Goal: Task Accomplishment & Management: Manage account settings

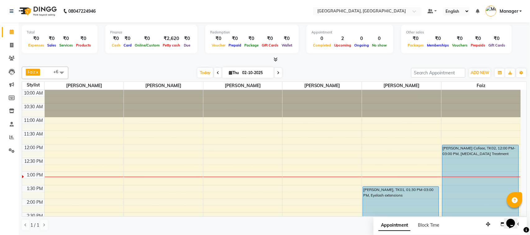
scroll to position [55, 0]
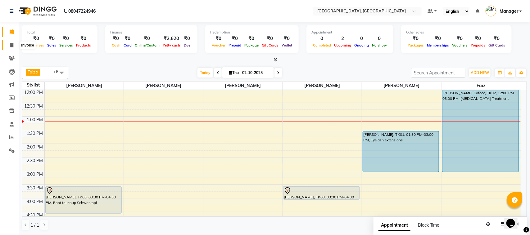
click at [10, 44] on icon at bounding box center [11, 45] width 3 height 5
select select "7742"
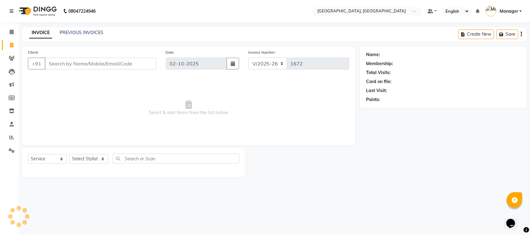
select select "membership"
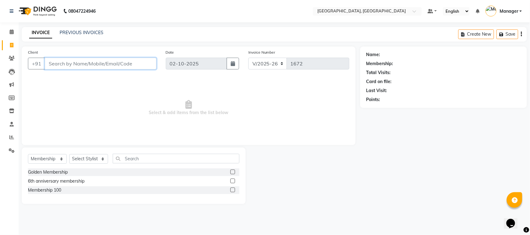
click at [96, 64] on input "Client" at bounding box center [101, 64] width 112 height 12
type input "s"
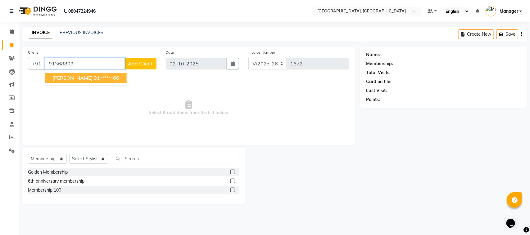
click at [94, 80] on ngb-highlight "91******66" at bounding box center [106, 78] width 25 height 6
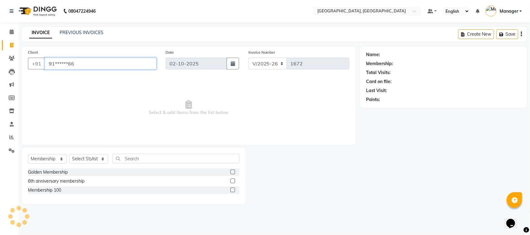
type input "91******66"
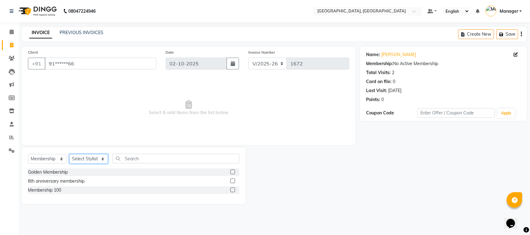
click at [103, 160] on select "Select Stylist [PERSON_NAME] [PERSON_NAME] Jyoti wadar Manager [PERSON_NAME] [P…" at bounding box center [88, 159] width 39 height 10
select select "65574"
click at [69, 154] on select "Select Stylist [PERSON_NAME] [PERSON_NAME] Jyoti wadar Manager [PERSON_NAME] [P…" at bounding box center [88, 159] width 39 height 10
click at [61, 159] on select "Select Service Product Membership Package Voucher Prepaid Gift Card" at bounding box center [47, 159] width 39 height 10
select select "service"
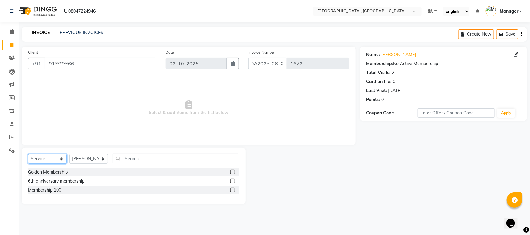
click at [28, 154] on select "Select Service Product Membership Package Voucher Prepaid Gift Card" at bounding box center [47, 159] width 39 height 10
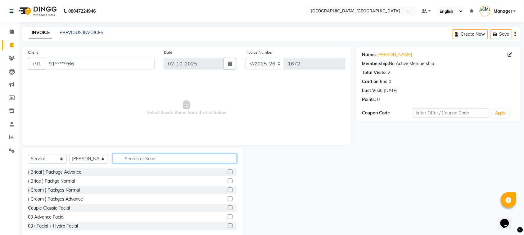
click at [123, 157] on input "text" at bounding box center [175, 159] width 124 height 10
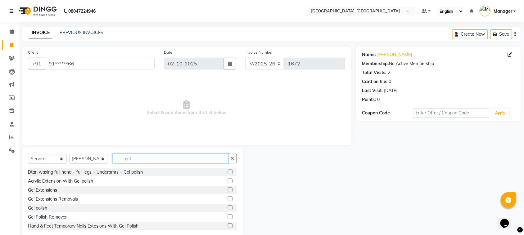
type input "gel"
click at [228, 207] on label at bounding box center [230, 208] width 5 height 5
click at [228, 207] on input "checkbox" at bounding box center [230, 208] width 4 height 4
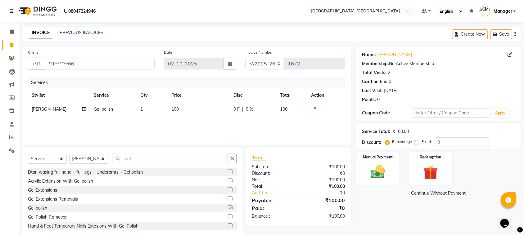
checkbox input "false"
click at [228, 217] on label at bounding box center [230, 217] width 5 height 5
click at [228, 217] on input "checkbox" at bounding box center [230, 217] width 4 height 4
checkbox input "false"
click at [180, 106] on td "100" at bounding box center [199, 109] width 62 height 14
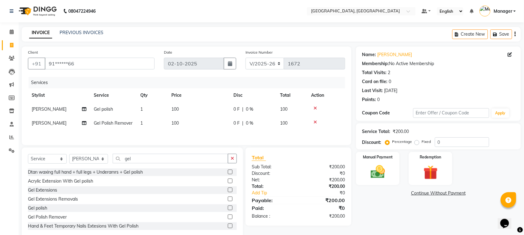
select select "65574"
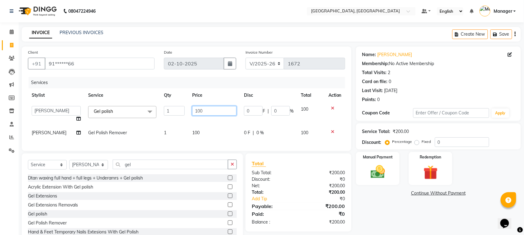
click at [194, 110] on input "100" at bounding box center [214, 111] width 44 height 10
type input "300"
click at [381, 164] on img at bounding box center [377, 171] width 24 height 17
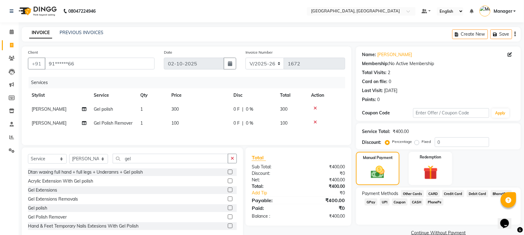
click at [371, 203] on span "GPay" at bounding box center [370, 202] width 13 height 7
click at [434, 234] on button "Add Payment" at bounding box center [465, 235] width 98 height 10
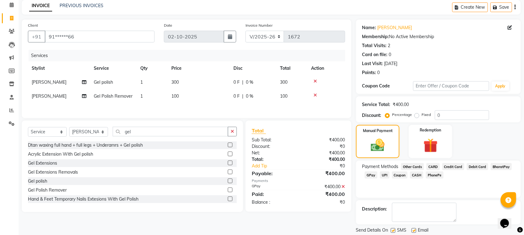
scroll to position [47, 0]
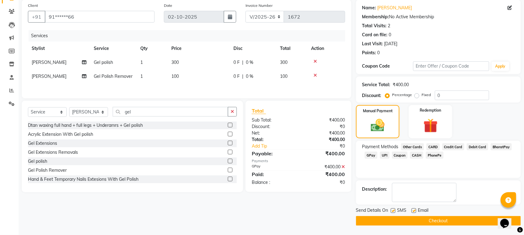
click at [447, 220] on button "Checkout" at bounding box center [438, 221] width 165 height 10
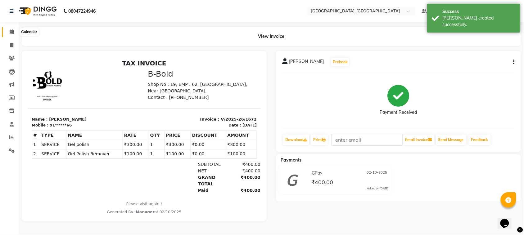
click at [10, 30] on icon at bounding box center [12, 31] width 4 height 5
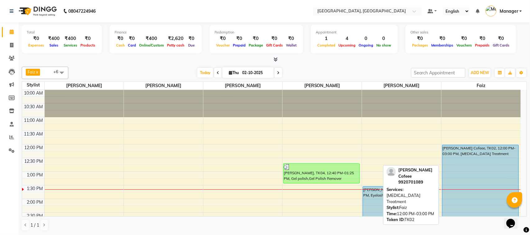
click at [462, 150] on div "[PERSON_NAME] Cofeee, TK02, 12:00 PM-03:00 PM, [MEDICAL_DATA] Treatment" at bounding box center [480, 186] width 76 height 82
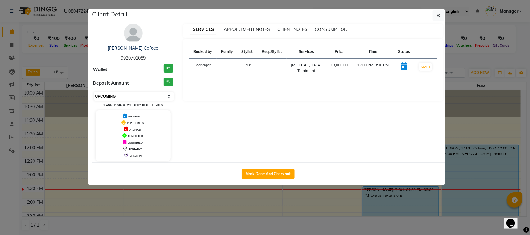
click at [168, 97] on select "Select IN SERVICE CONFIRMED TENTATIVE CHECK IN MARK DONE DROPPED UPCOMING" at bounding box center [134, 96] width 80 height 9
select select "2"
click at [94, 92] on select "Select IN SERVICE CONFIRMED TENTATIVE CHECK IN MARK DONE DROPPED UPCOMING" at bounding box center [134, 96] width 80 height 9
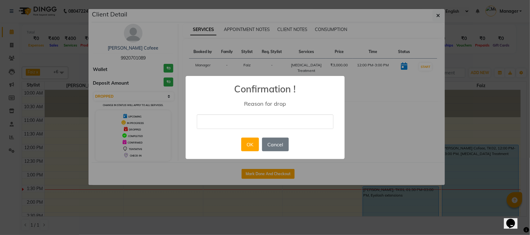
click at [251, 120] on input "text" at bounding box center [265, 121] width 136 height 15
type input "she will do in next week becoz she has an infection"
click at [254, 145] on button "OK" at bounding box center [250, 145] width 18 height 14
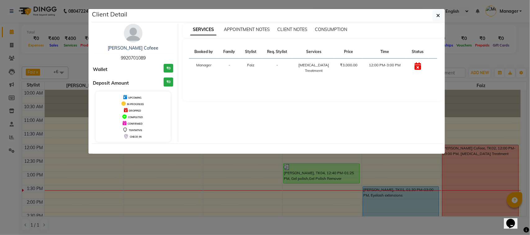
click at [270, 123] on div "SERVICES APPOINTMENT NOTES CLIENT NOTES CONSUMPTION Booked by Family Stylist Re…" at bounding box center [313, 83] width 270 height 118
click at [436, 13] on icon "button" at bounding box center [438, 15] width 4 height 5
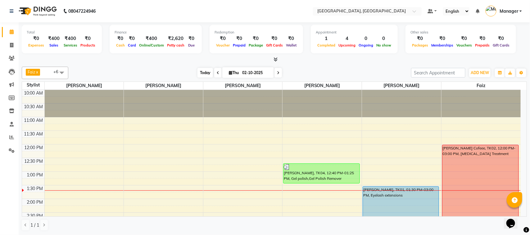
click at [201, 70] on span "Today" at bounding box center [205, 73] width 16 height 10
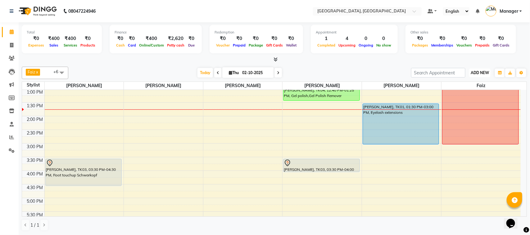
click at [486, 72] on span "ADD NEW" at bounding box center [479, 72] width 18 height 5
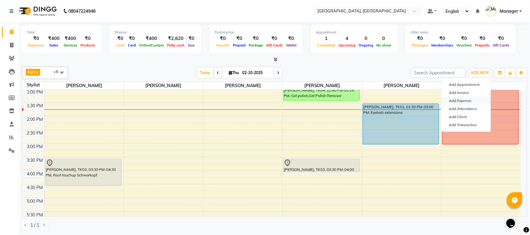
click at [470, 100] on link "Add Expense" at bounding box center [465, 101] width 49 height 8
select select "1"
select select "6882"
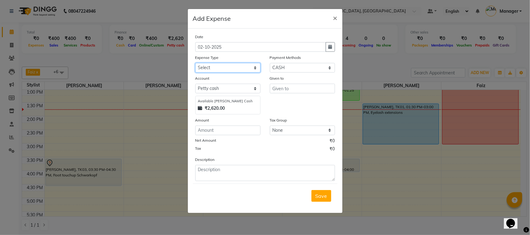
click at [227, 68] on select "Select 20 Advance Salary Bank charges Car maintenance Cash transfer to bank Cas…" at bounding box center [227, 68] width 65 height 10
select select "19573"
click at [195, 63] on select "Select 20 Advance Salary Bank charges Car maintenance Cash transfer to bank Cas…" at bounding box center [227, 68] width 65 height 10
click at [299, 87] on input "text" at bounding box center [302, 89] width 65 height 10
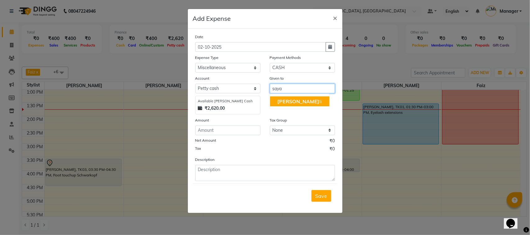
click at [299, 98] on button "[PERSON_NAME]" at bounding box center [299, 101] width 59 height 10
type input "[PERSON_NAME]"
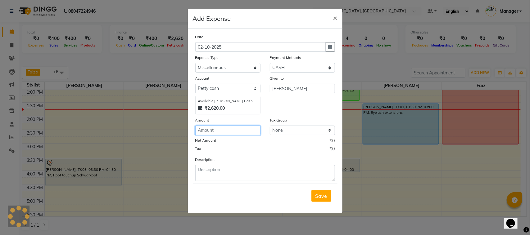
click at [243, 126] on input "number" at bounding box center [227, 131] width 65 height 10
type input "160"
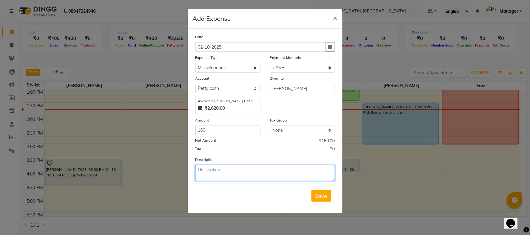
click at [236, 170] on textarea at bounding box center [265, 173] width 140 height 16
type textarea "for dashehra har"
click at [315, 195] on button "Save" at bounding box center [321, 196] width 20 height 12
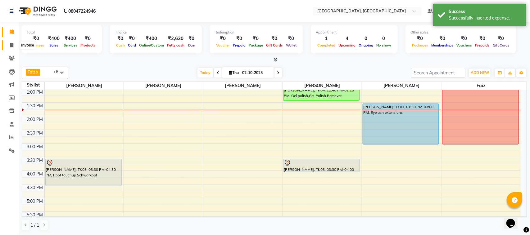
click at [11, 44] on icon at bounding box center [11, 45] width 3 height 5
select select "service"
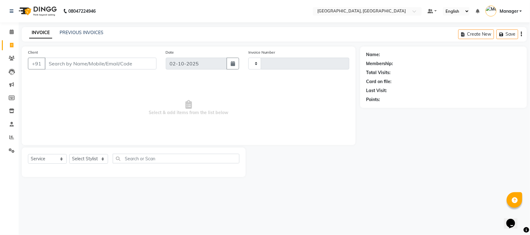
type input "1673"
select select "7742"
select select "membership"
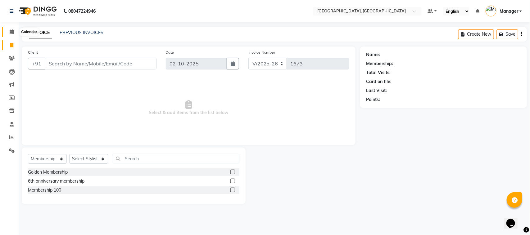
click at [11, 30] on icon at bounding box center [12, 31] width 4 height 5
